Goal: Find contact information: Obtain details needed to contact an individual or organization

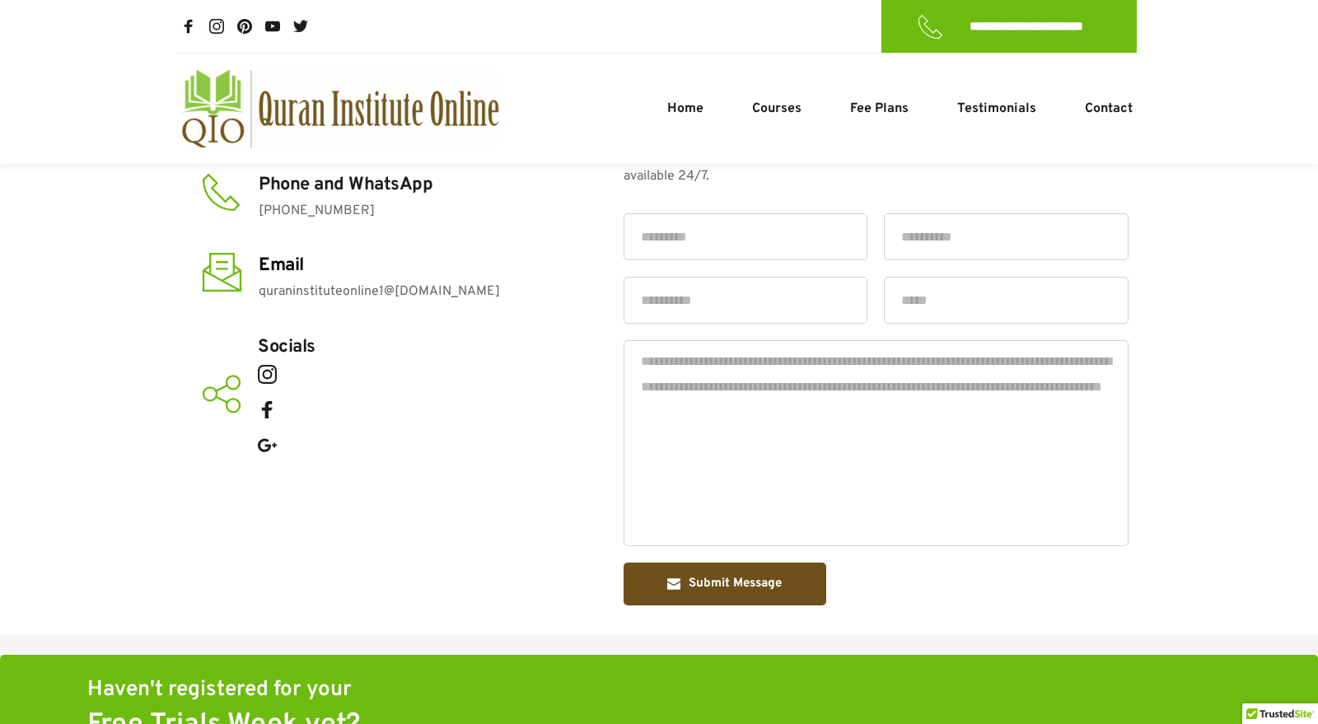
scroll to position [464, 0]
